Goal: Transaction & Acquisition: Register for event/course

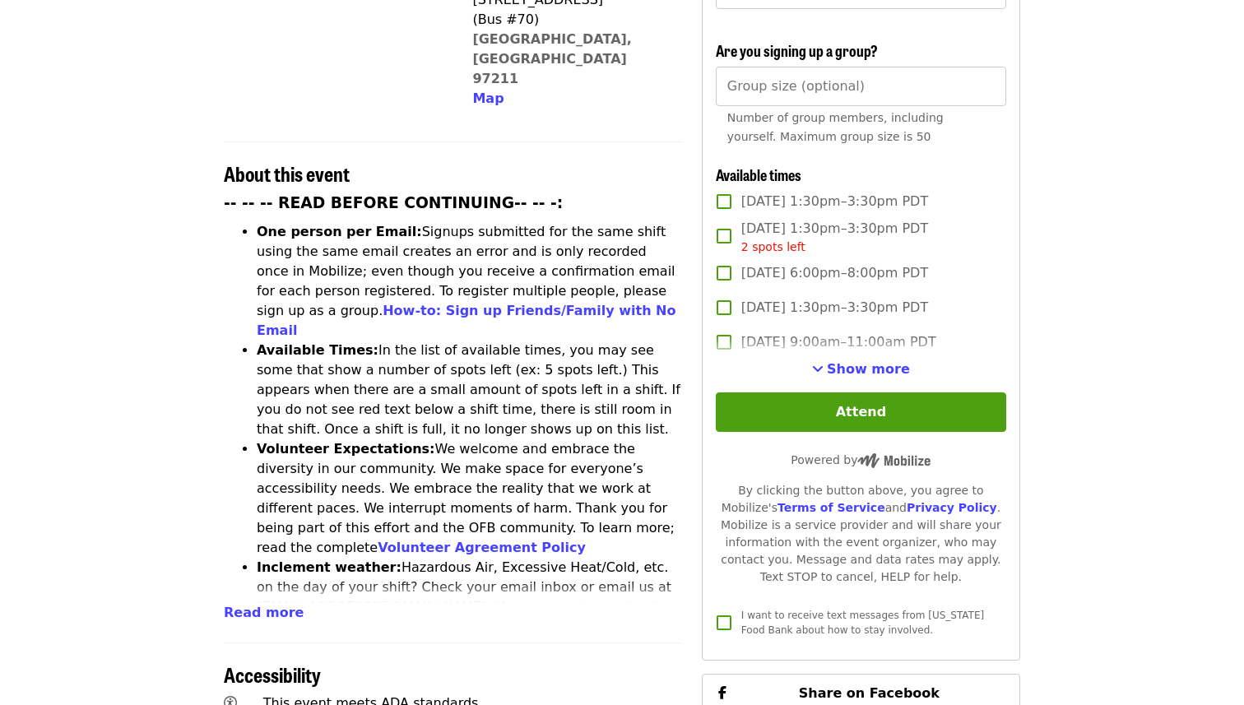
scroll to position [509, 0]
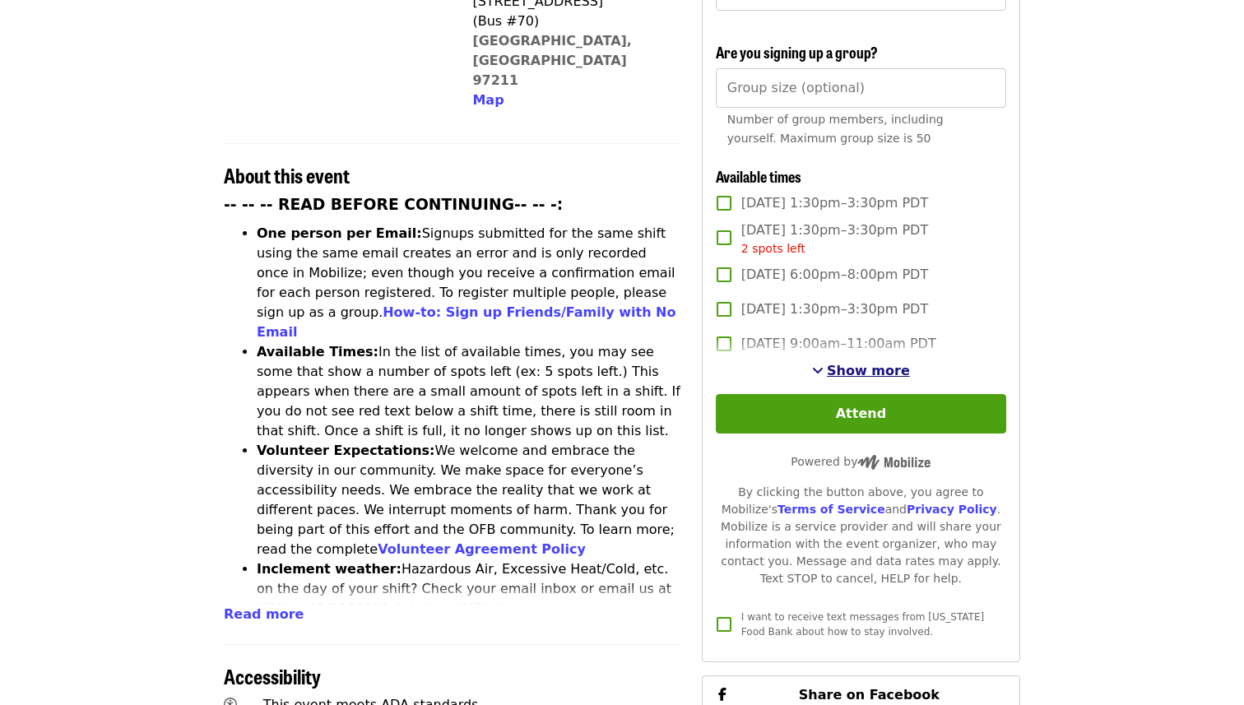
click at [832, 361] on button "Show more" at bounding box center [861, 371] width 98 height 20
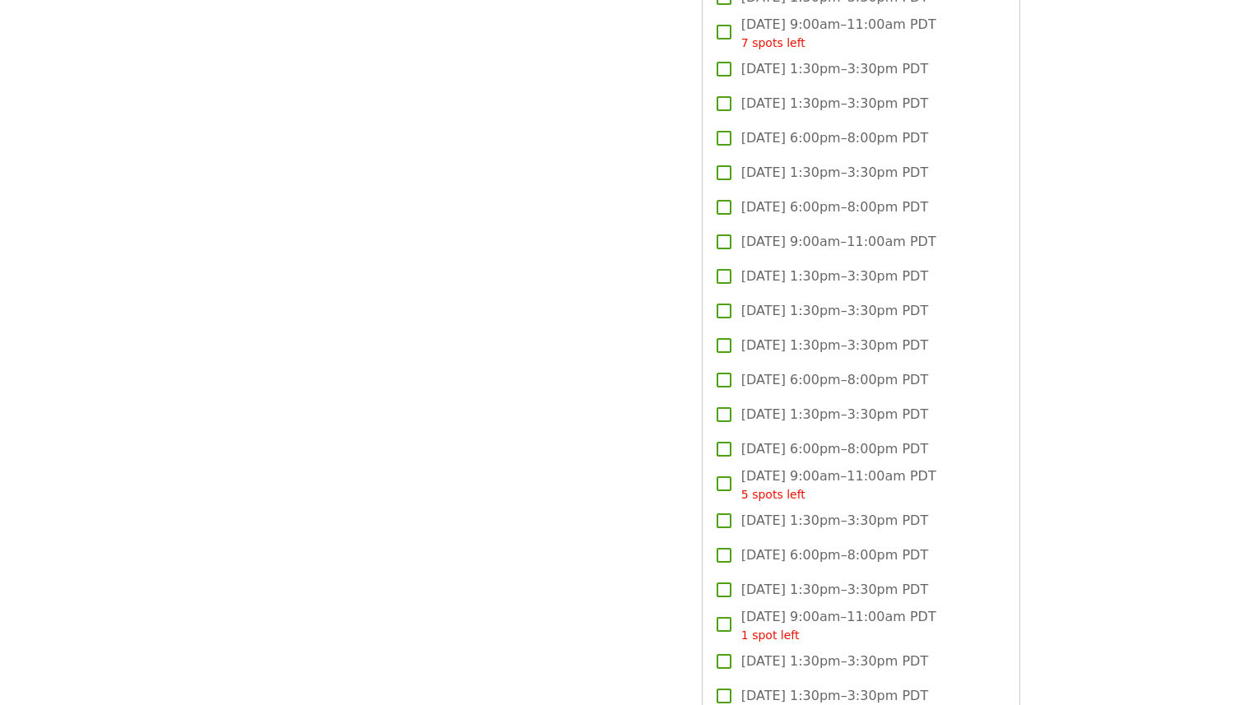
scroll to position [2244, 0]
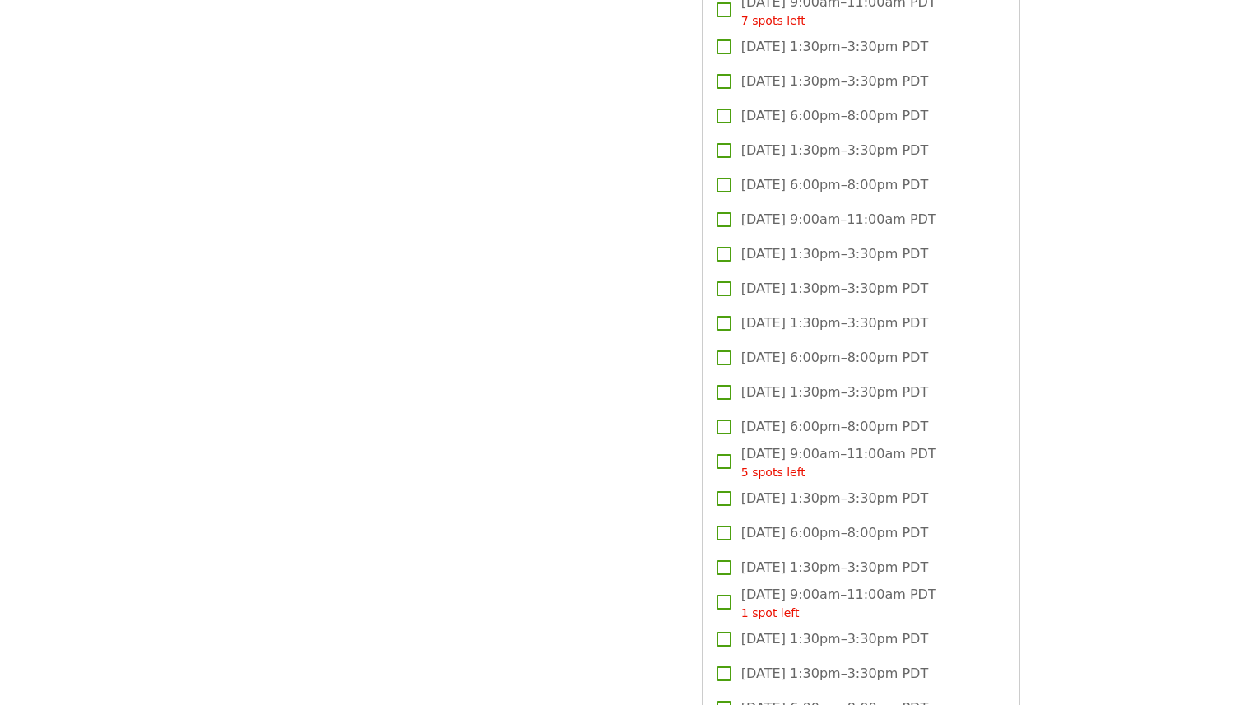
click at [717, 551] on label "[DATE] 1:30pm–3:30pm PDT" at bounding box center [850, 568] width 286 height 35
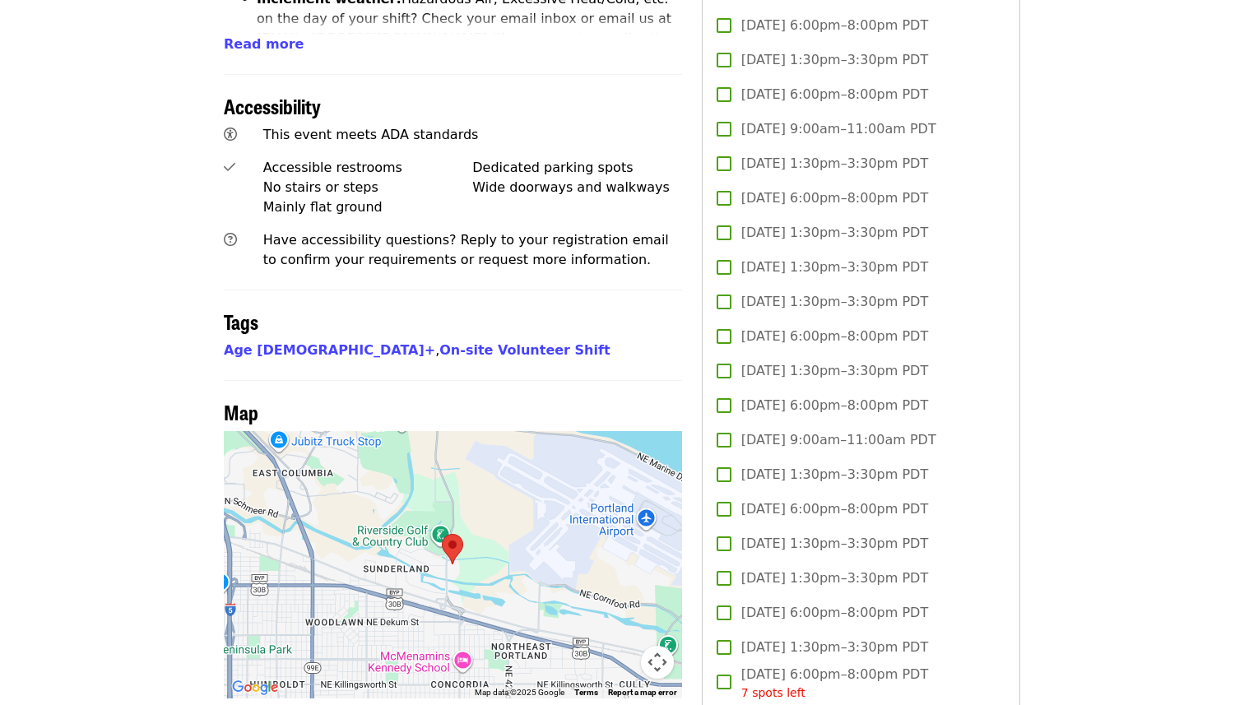
scroll to position [874, 0]
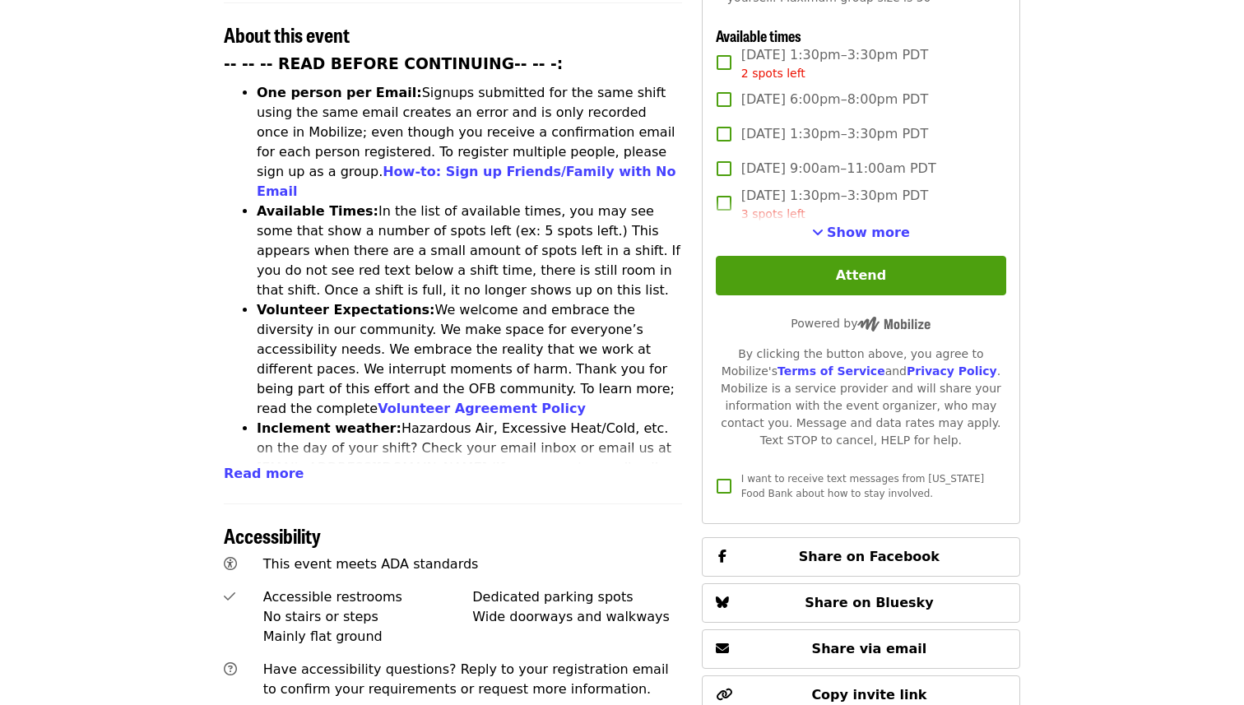
scroll to position [649, 0]
click at [840, 226] on span "Show more" at bounding box center [868, 234] width 83 height 16
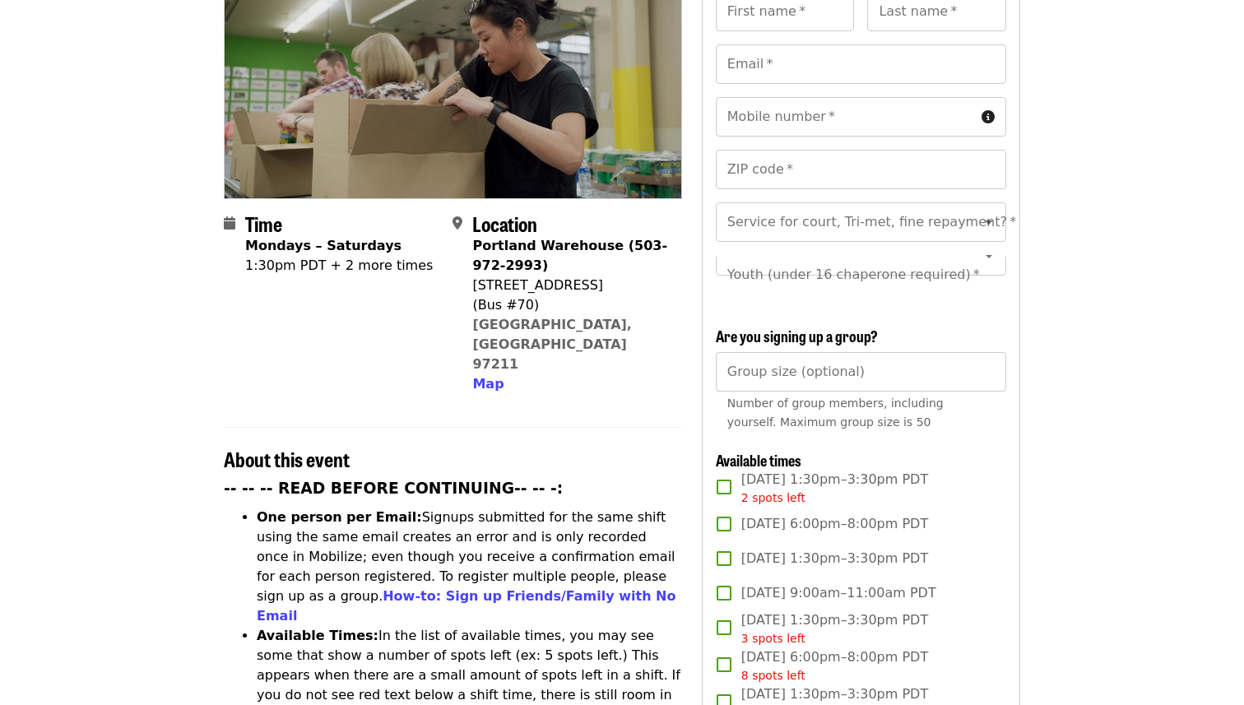
scroll to position [0, 0]
